Goal: Transaction & Acquisition: Purchase product/service

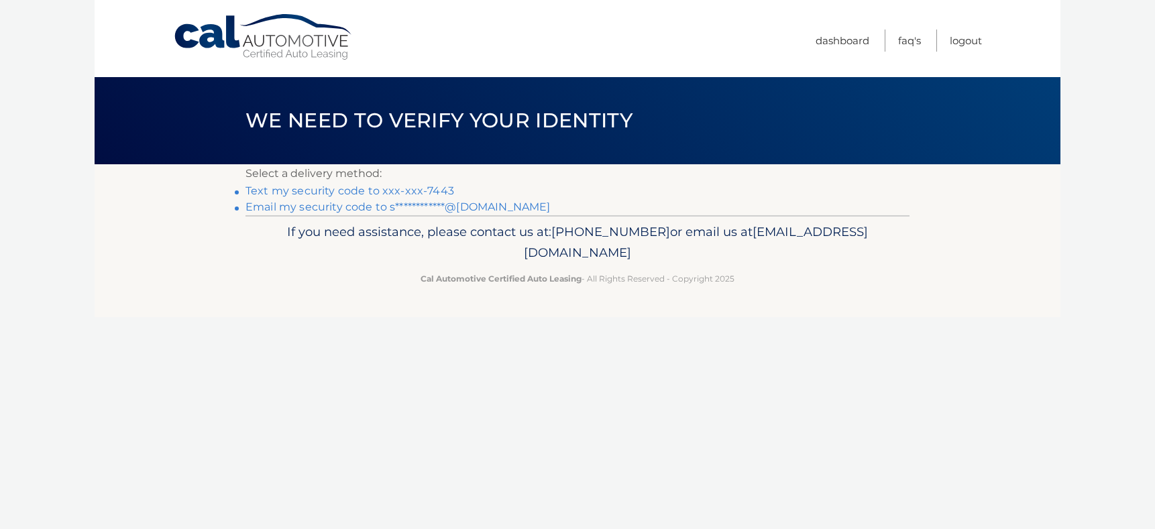
click at [384, 190] on link "Text my security code to xxx-xxx-7443" at bounding box center [349, 190] width 209 height 13
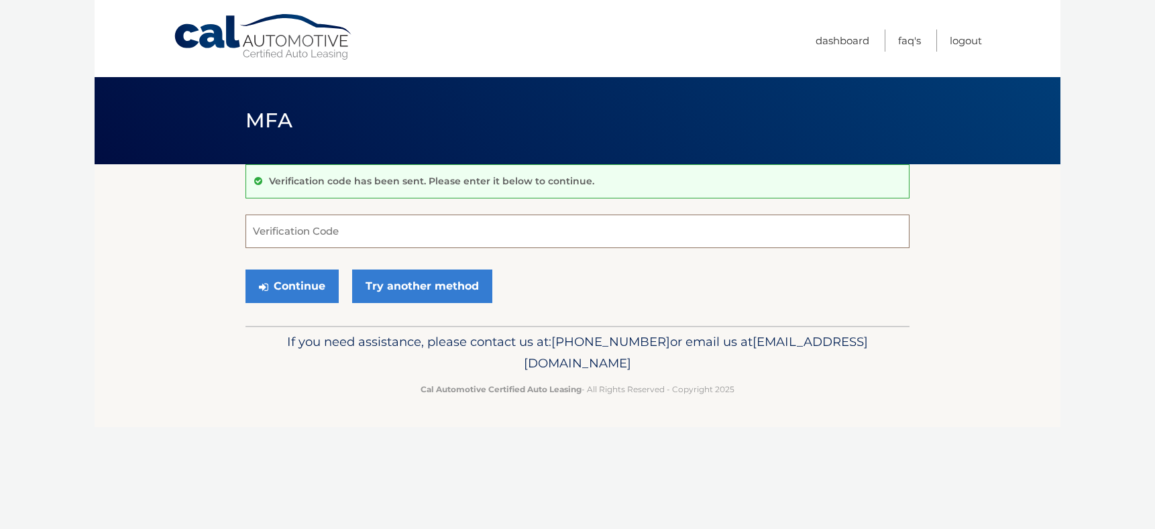
click at [330, 244] on input "Verification Code" at bounding box center [577, 232] width 664 height 34
type input "790202"
click at [255, 284] on button "Continue" at bounding box center [291, 287] width 93 height 34
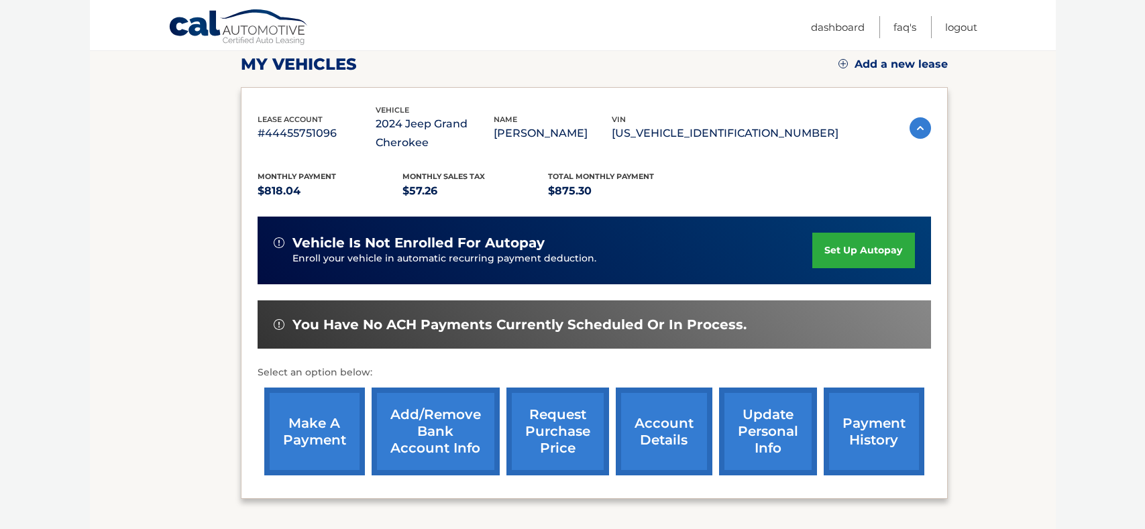
scroll to position [201, 0]
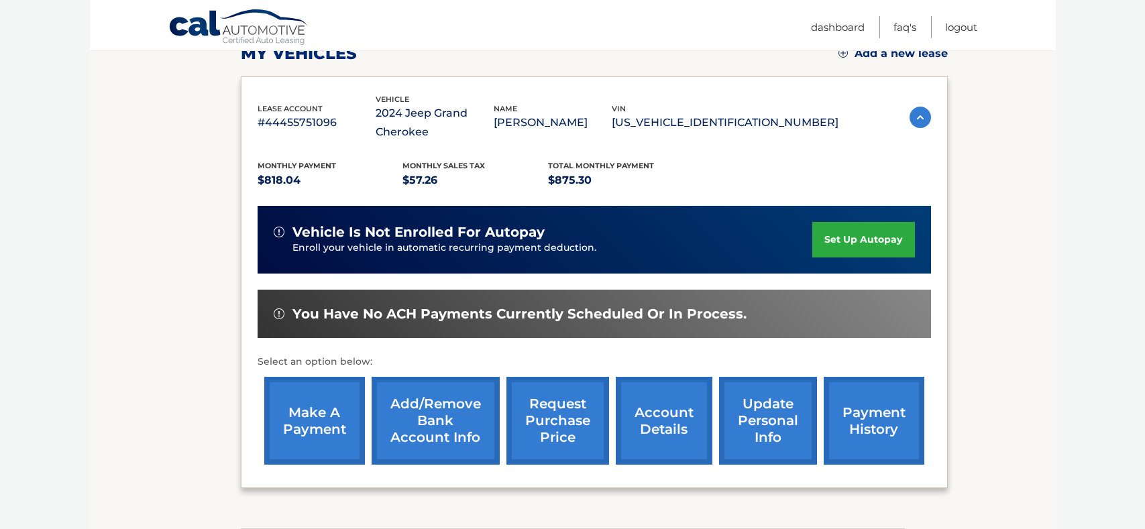
click at [311, 445] on link "make a payment" at bounding box center [314, 421] width 101 height 88
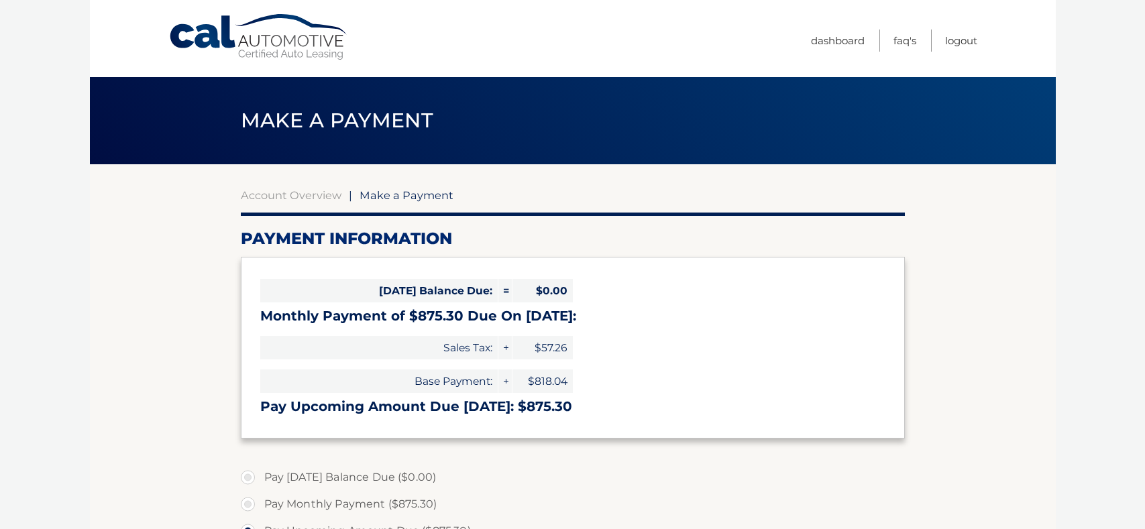
select select "NTQxMDdmNzktMjdhNi00MzNiLWJhMGMtZTc4ZWI0ZjBjMzMz"
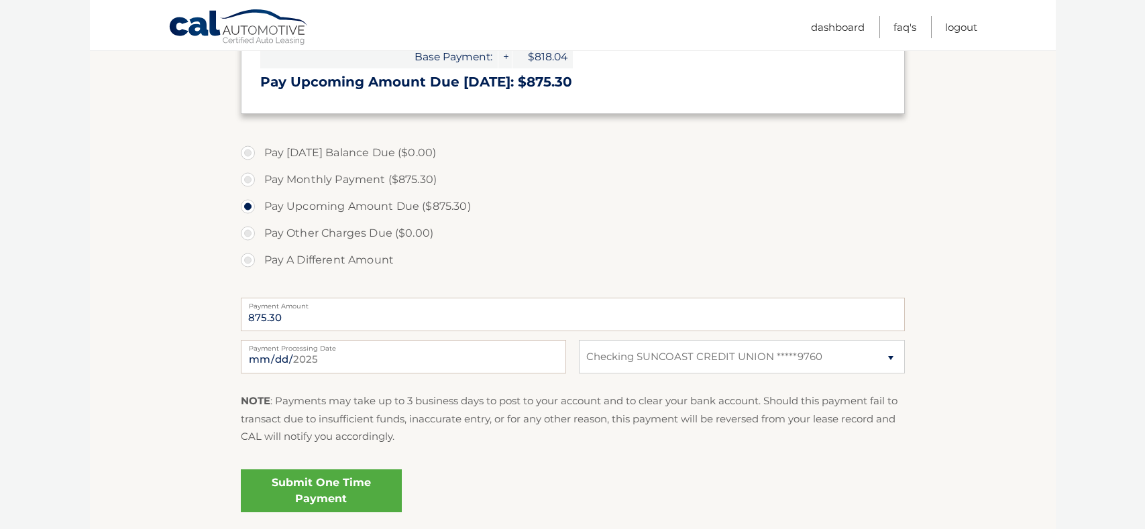
scroll to position [335, 0]
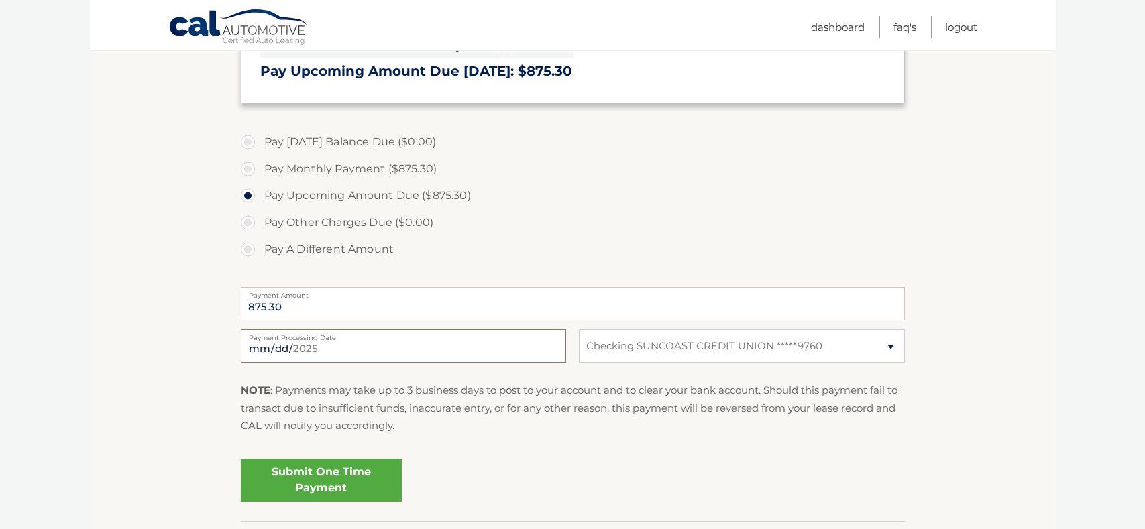
click at [337, 353] on input "[DATE]" at bounding box center [403, 346] width 325 height 34
type input "[DATE]"
click at [155, 378] on section "Account Overview | Make a Payment Payment Information [DATE] Balance Due: = $0.…" at bounding box center [573, 175] width 966 height 692
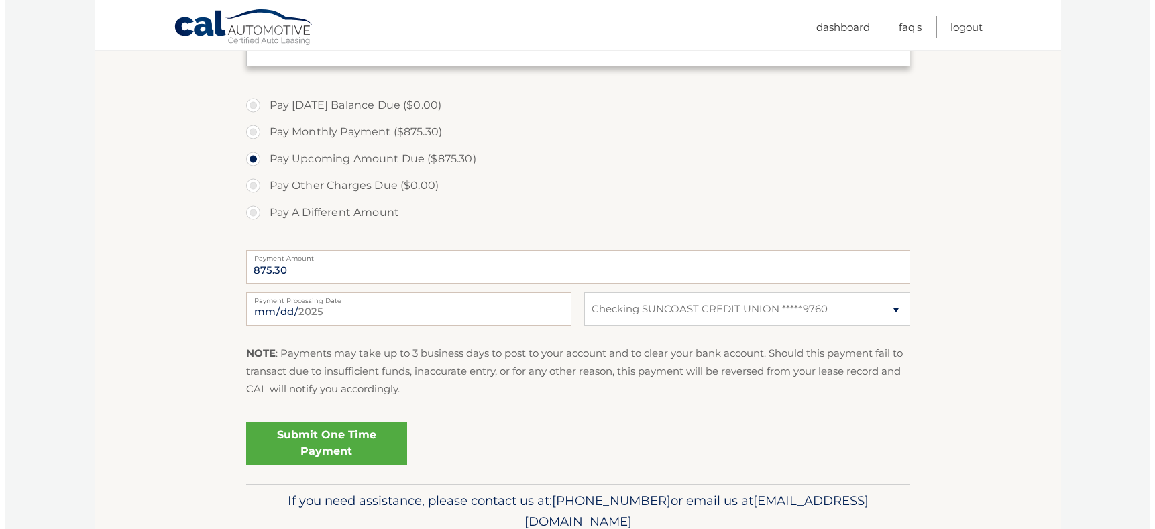
scroll to position [402, 0]
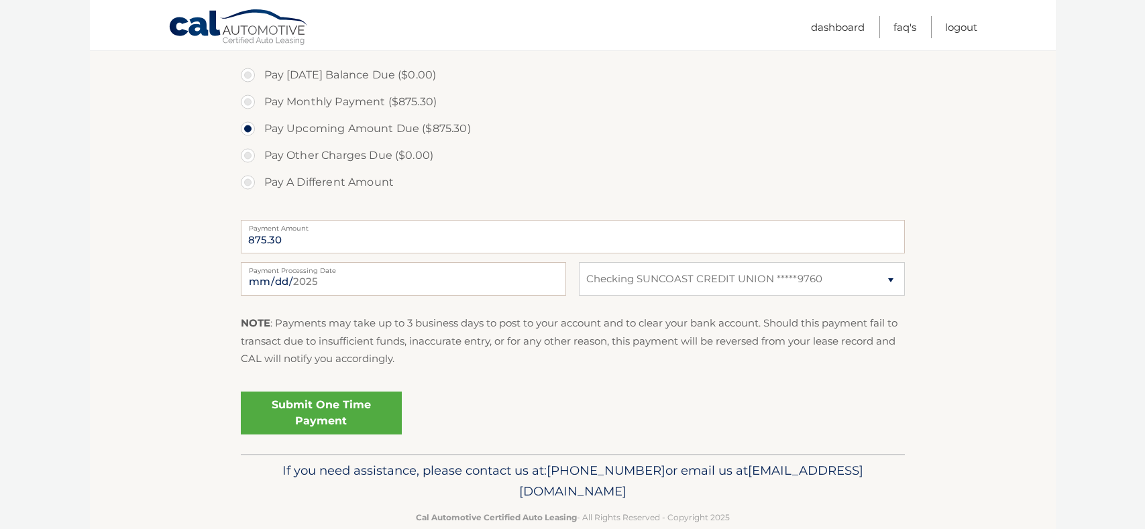
click at [283, 426] on link "Submit One Time Payment" at bounding box center [321, 413] width 161 height 43
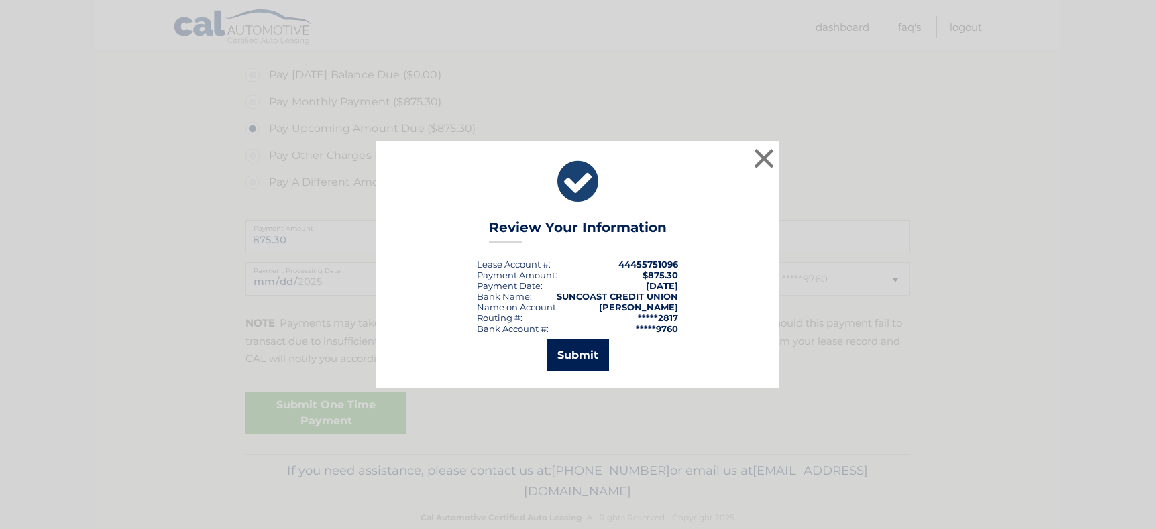
click at [606, 361] on button "Submit" at bounding box center [578, 355] width 62 height 32
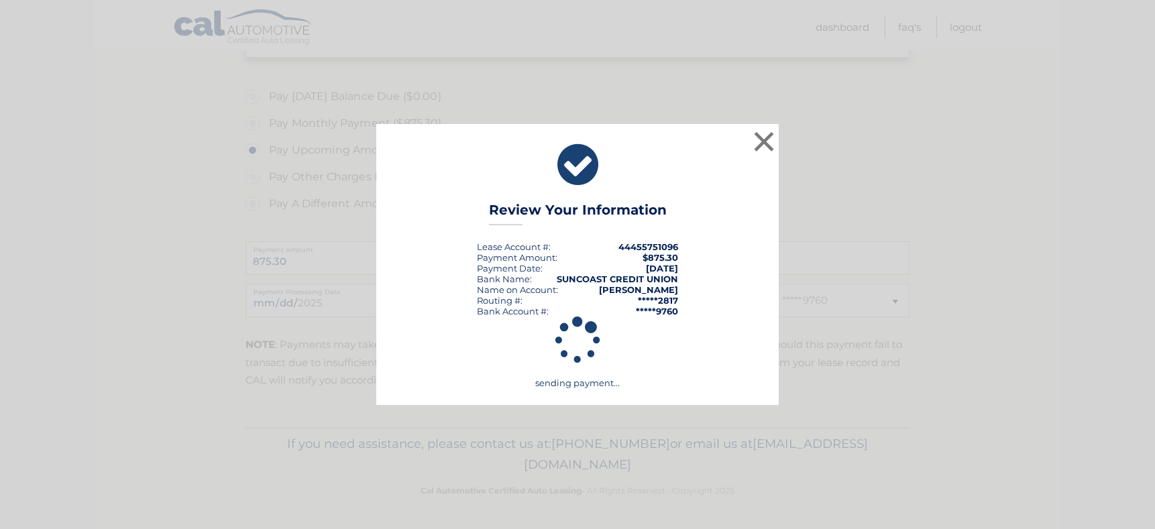
scroll to position [381, 0]
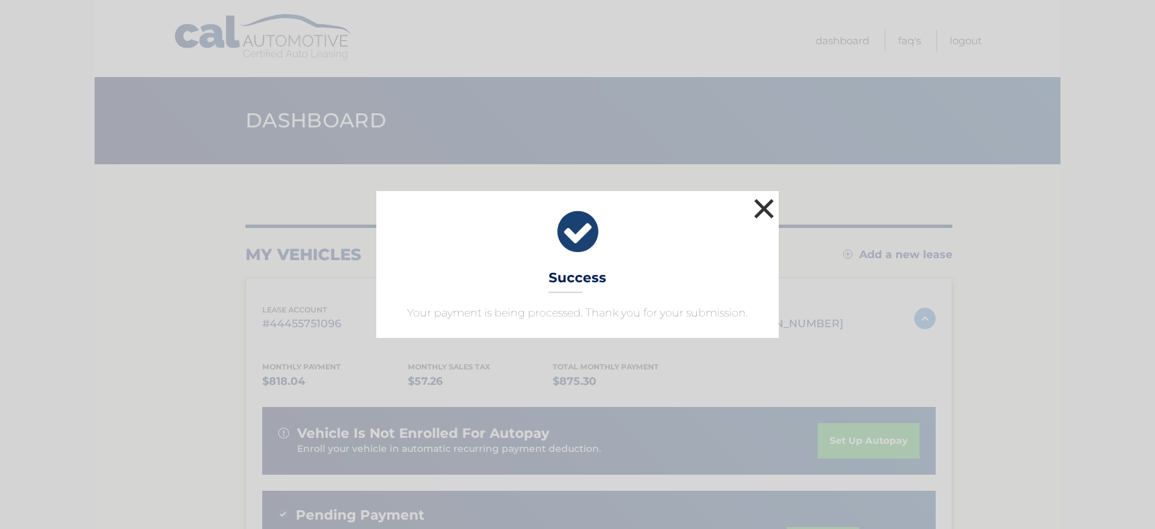
click at [756, 208] on button "×" at bounding box center [763, 208] width 27 height 27
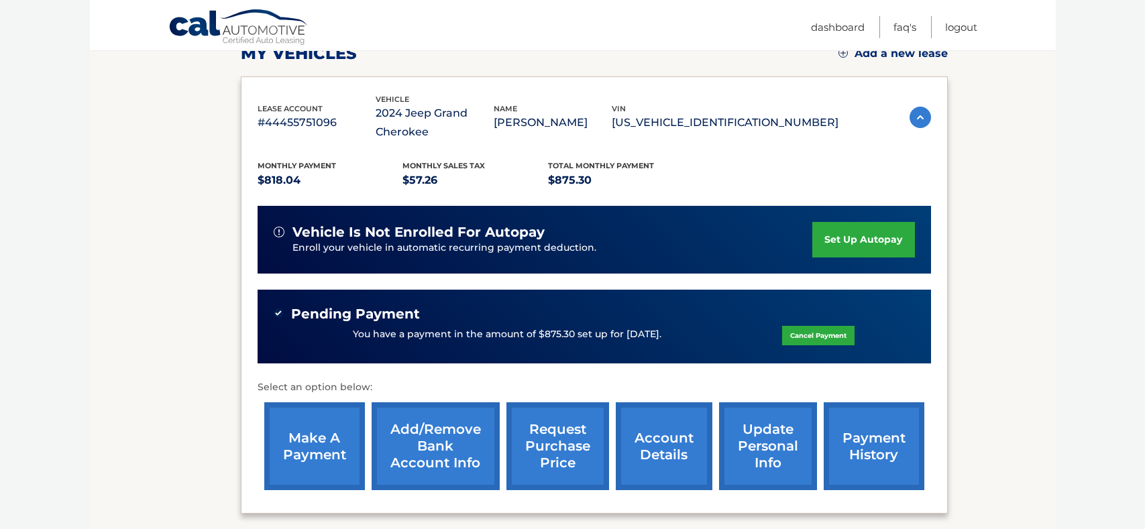
scroll to position [268, 0]
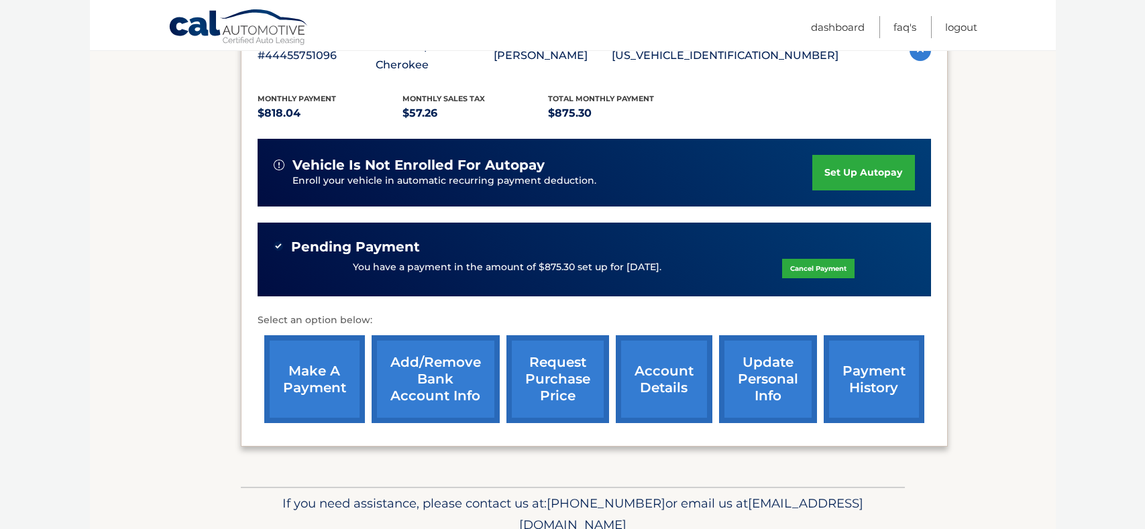
click at [552, 401] on link "request purchase price" at bounding box center [557, 379] width 103 height 88
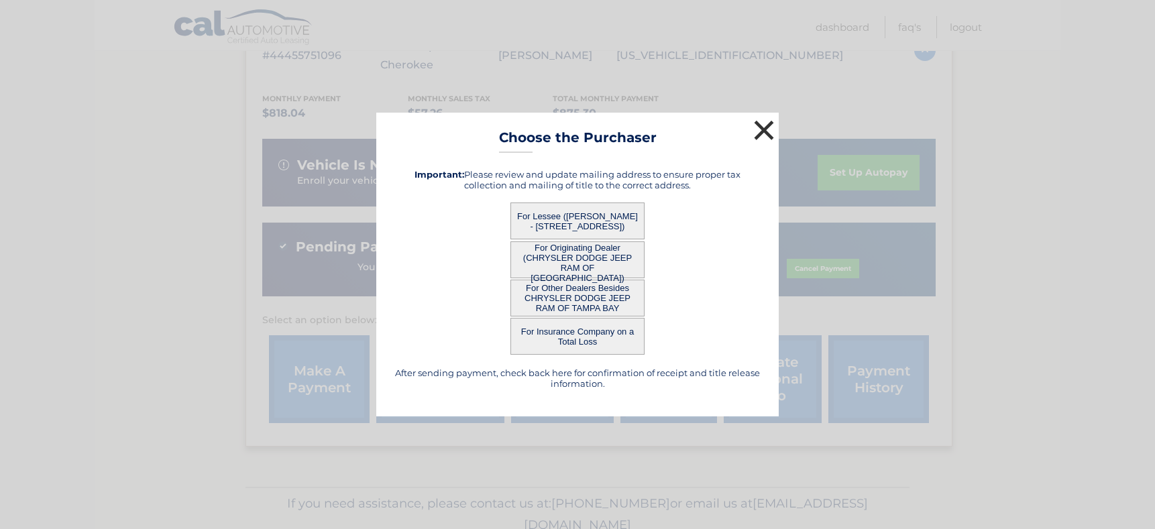
click at [754, 133] on button "×" at bounding box center [763, 130] width 27 height 27
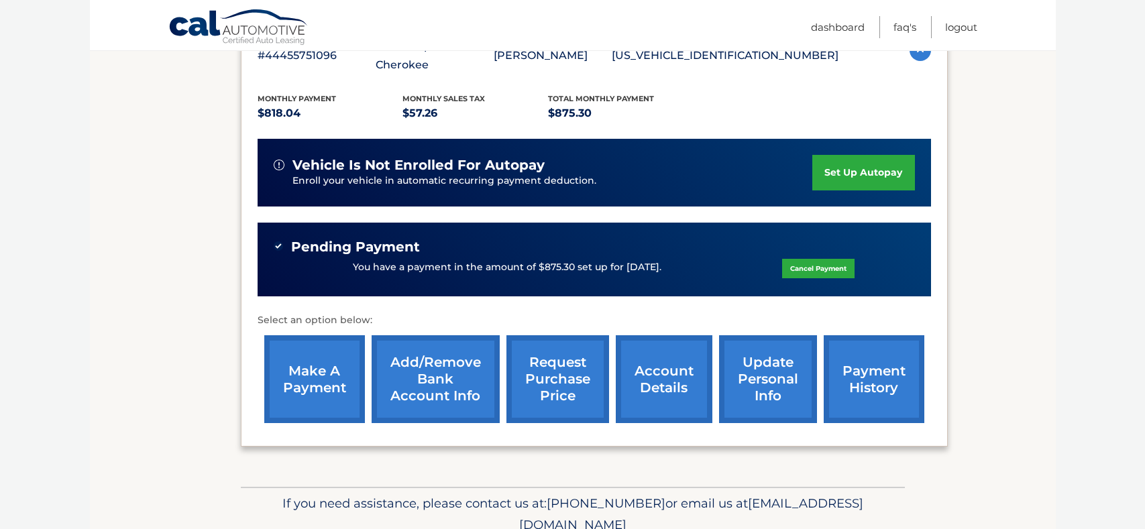
click at [679, 382] on link "account details" at bounding box center [664, 379] width 97 height 88
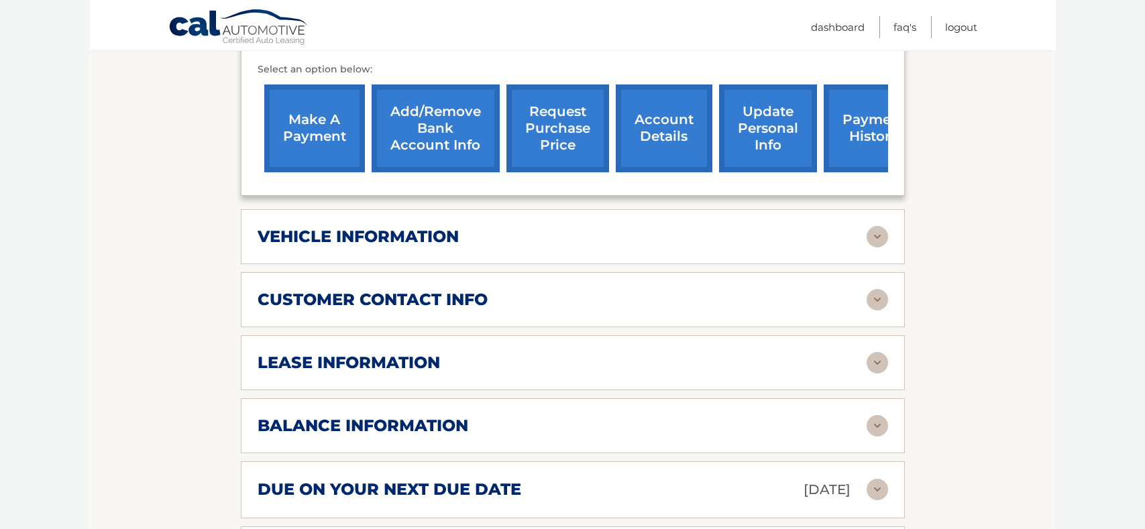
scroll to position [604, 0]
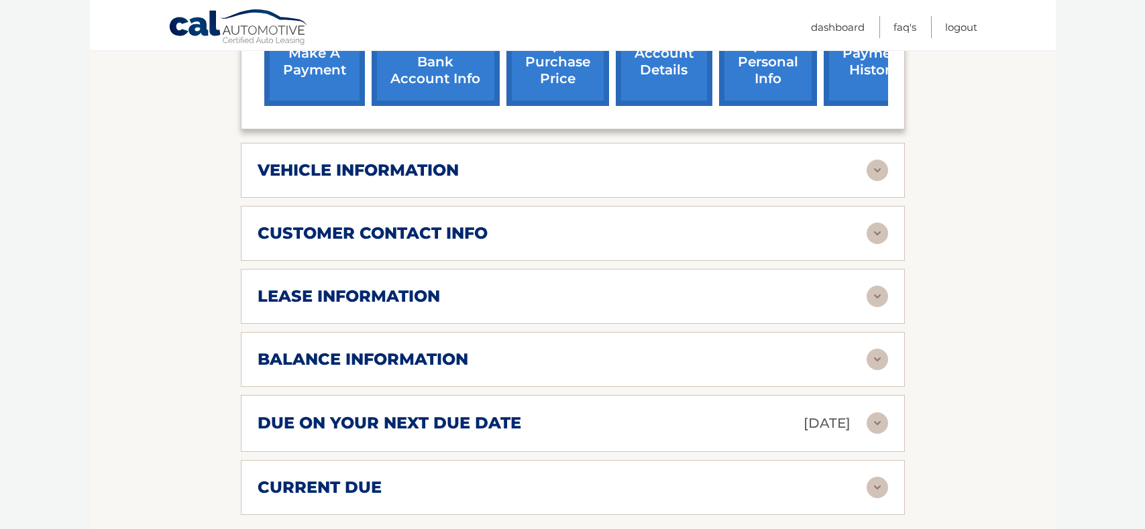
click at [876, 361] on img at bounding box center [876, 359] width 21 height 21
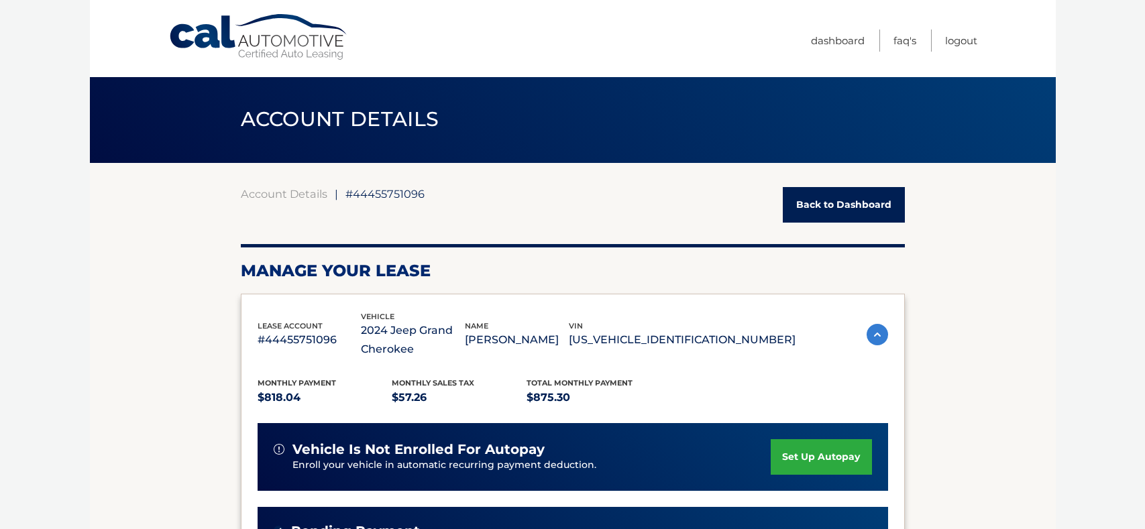
scroll to position [0, 0]
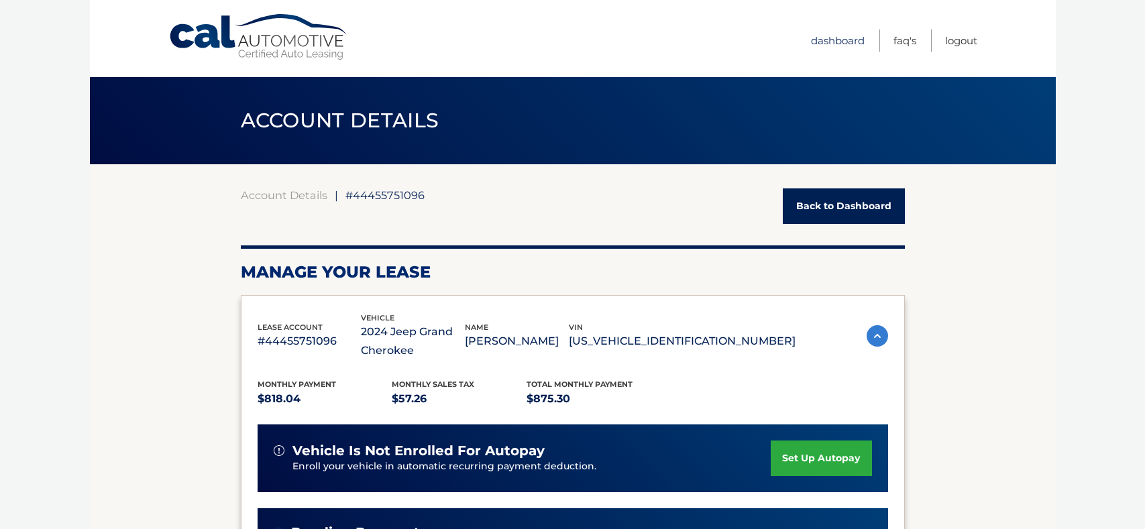
drag, startPoint x: 836, startPoint y: 42, endPoint x: 761, endPoint y: 58, distance: 76.7
click at [836, 42] on link "Dashboard" at bounding box center [838, 41] width 54 height 22
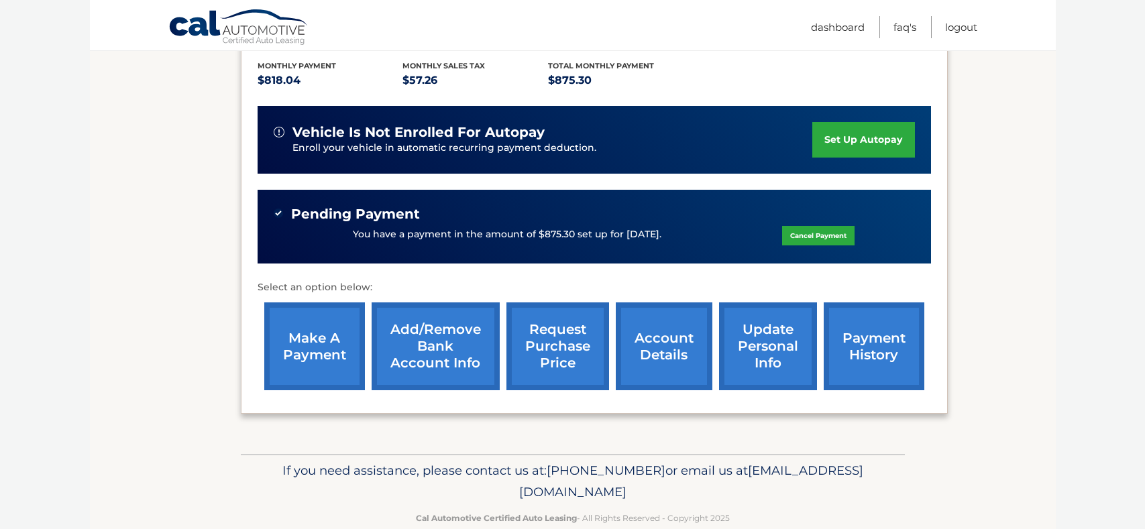
scroll to position [328, 0]
